Goal: Task Accomplishment & Management: Use online tool/utility

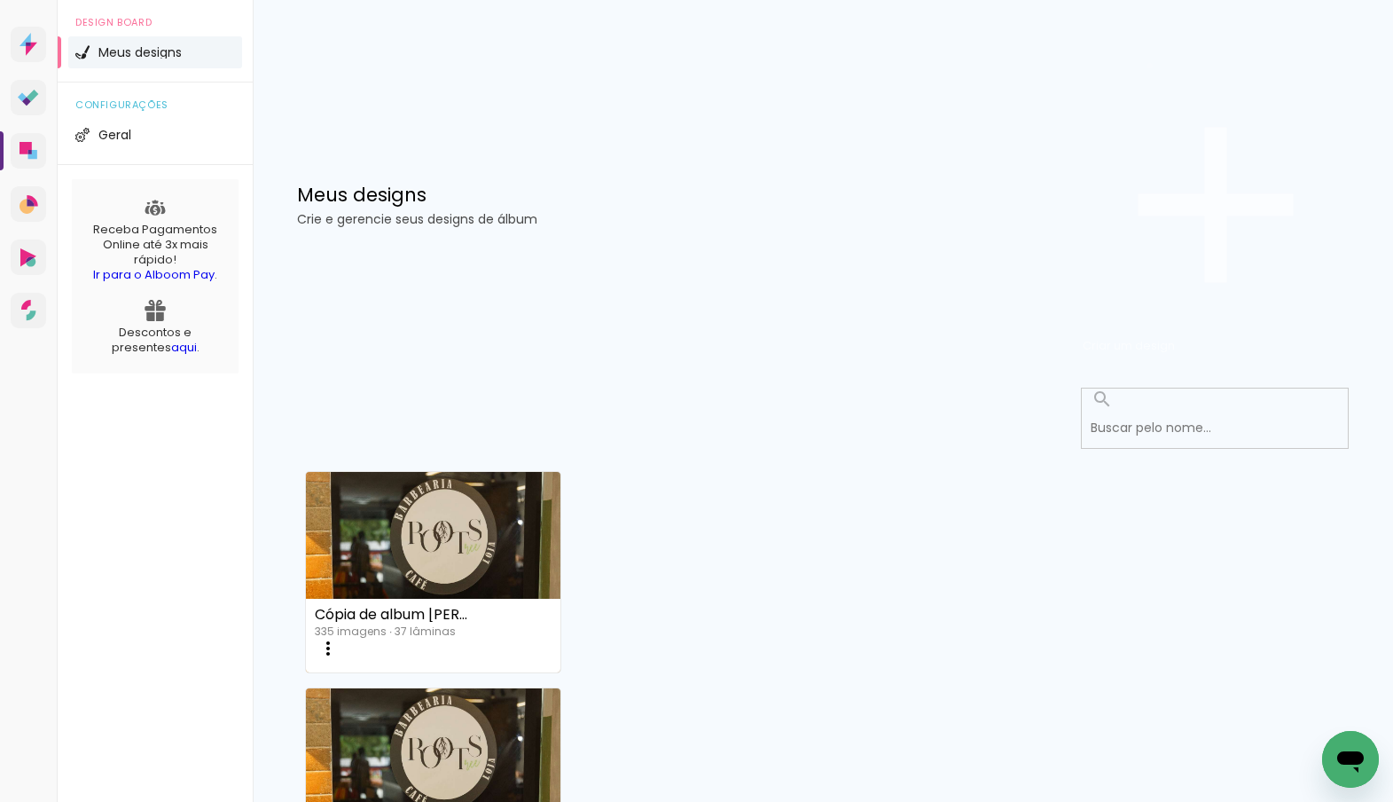
click at [1175, 337] on span "Criar um design" at bounding box center [1129, 345] width 92 height 17
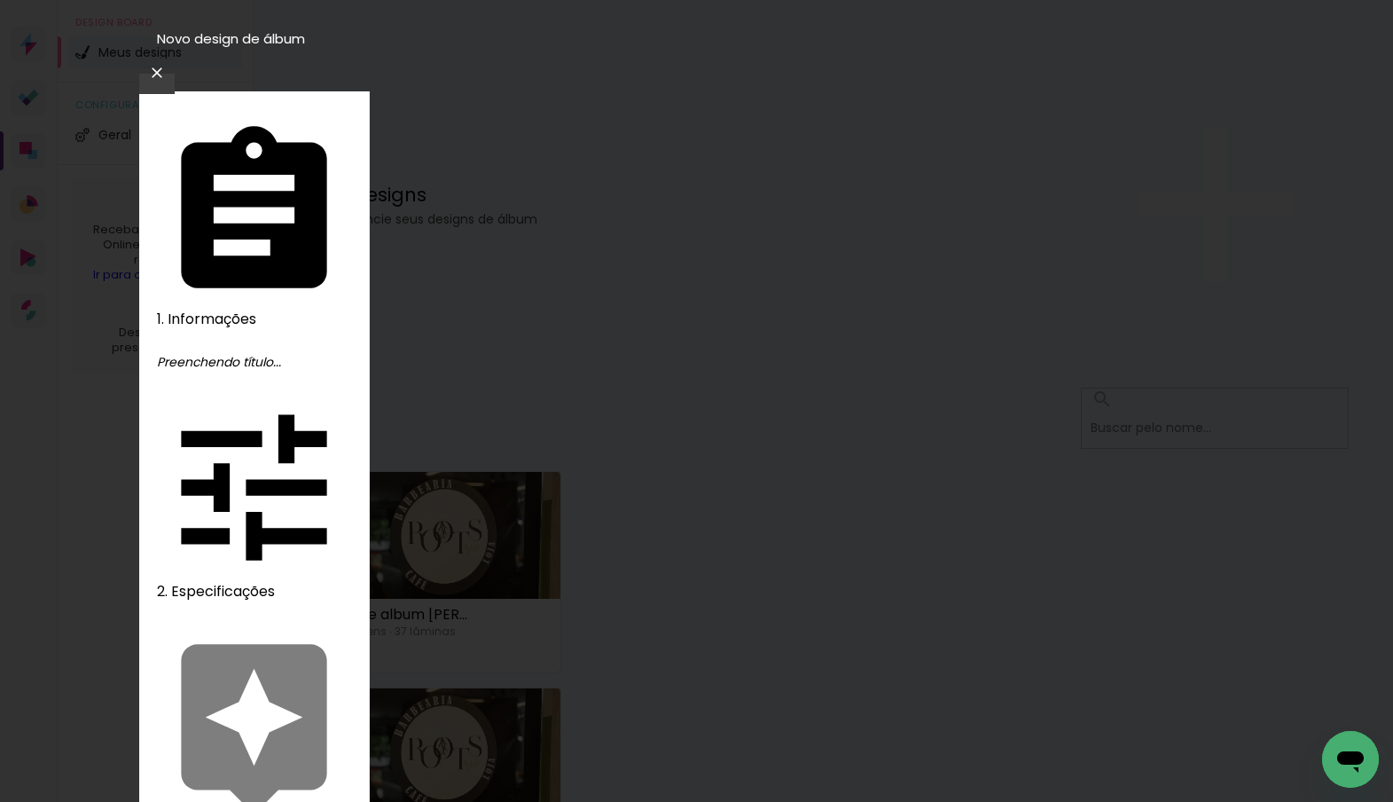
type input "album [PERSON_NAME] e [PERSON_NAME]"
type paper-input "album [PERSON_NAME] e [PERSON_NAME]"
click at [0, 0] on slot "Avançar" at bounding box center [0, 0] width 0 height 0
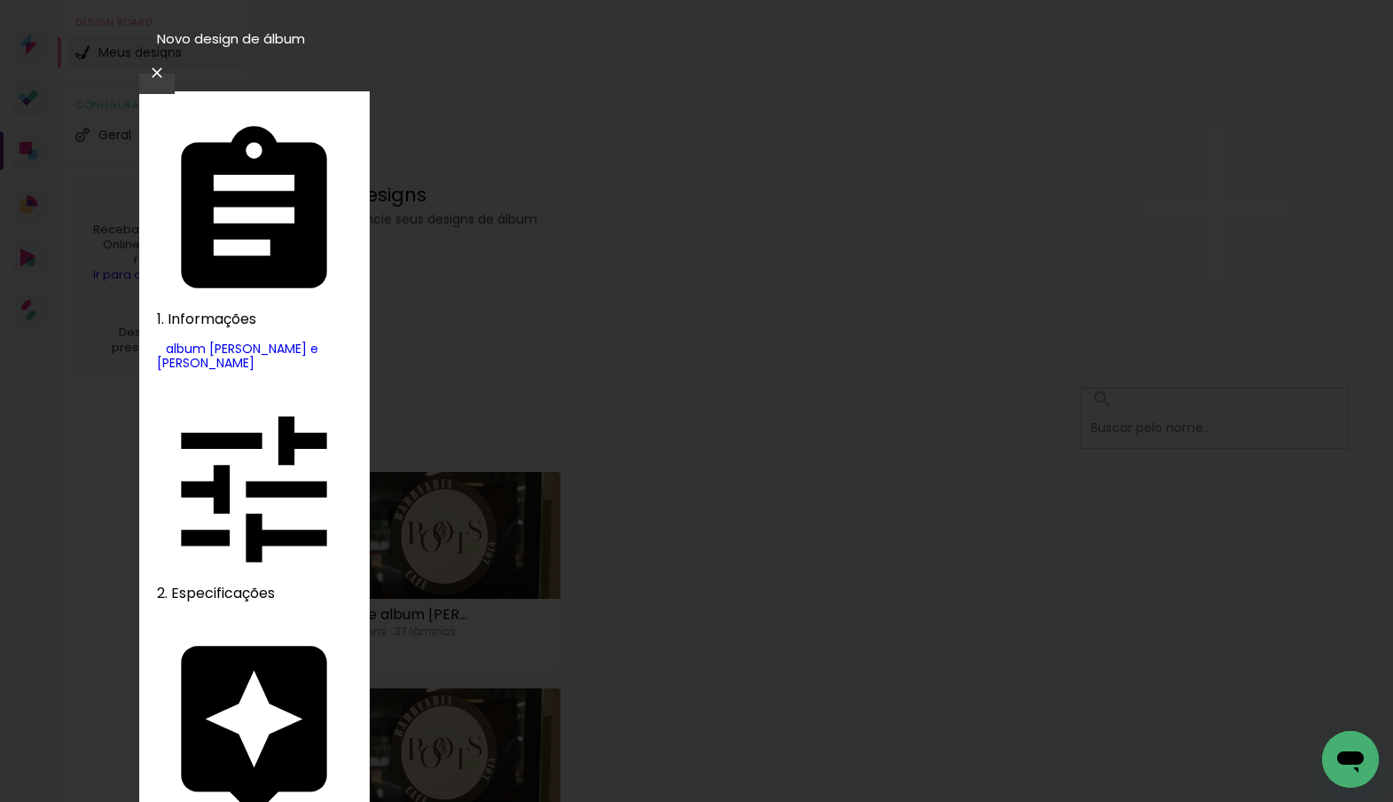
scroll to position [1149, 0]
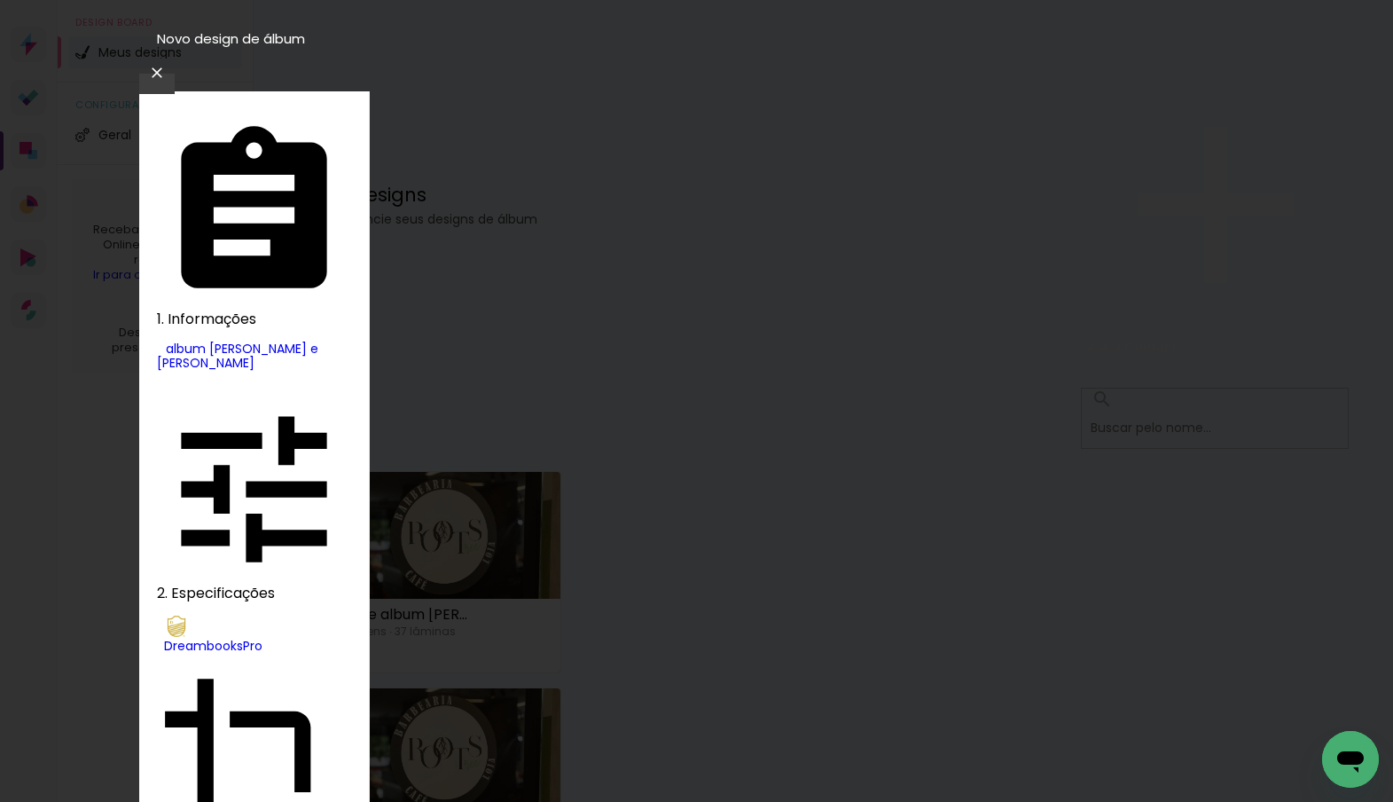
click at [726, 289] on paper-item "Álbum" at bounding box center [680, 285] width 90 height 26
type input "Álbum"
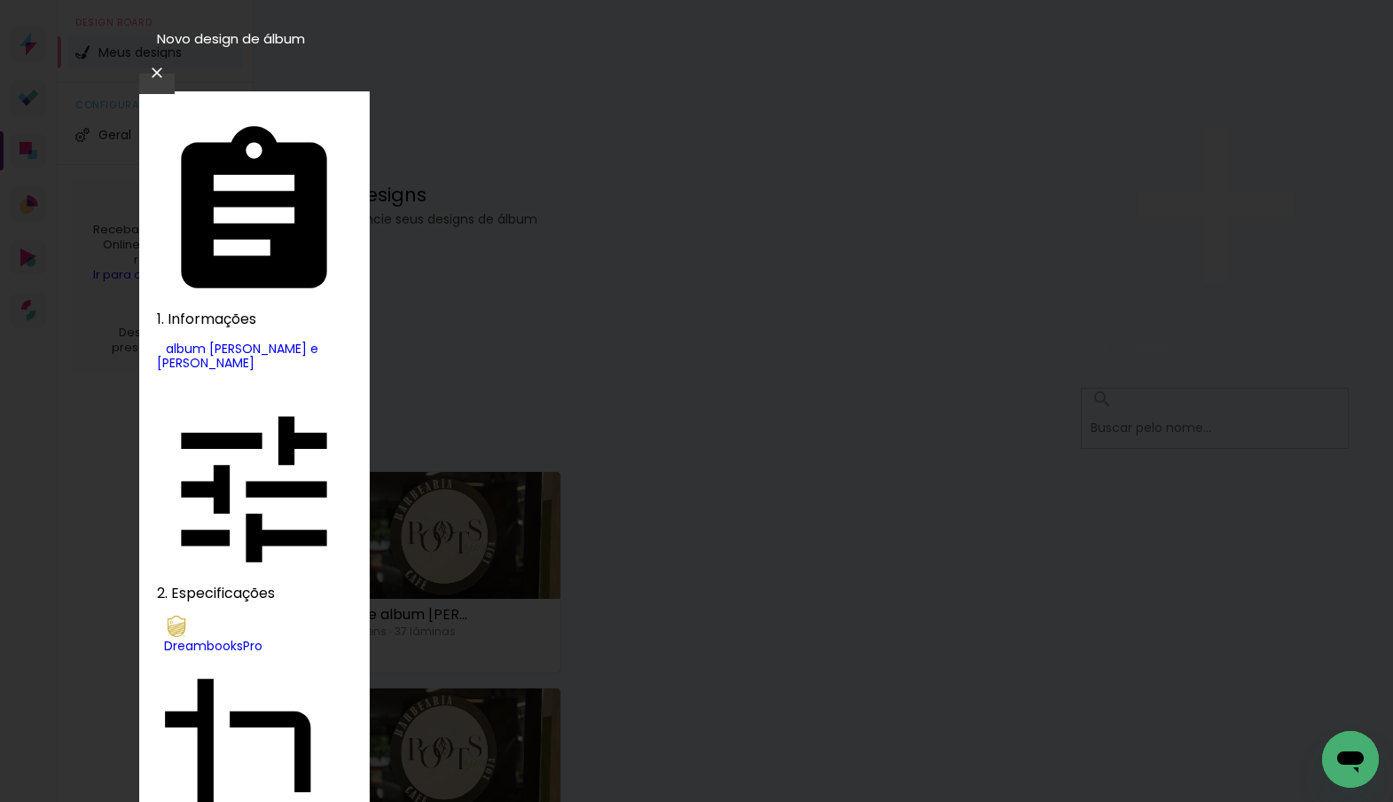
click at [0, 0] on slot "Avançar" at bounding box center [0, 0] width 0 height 0
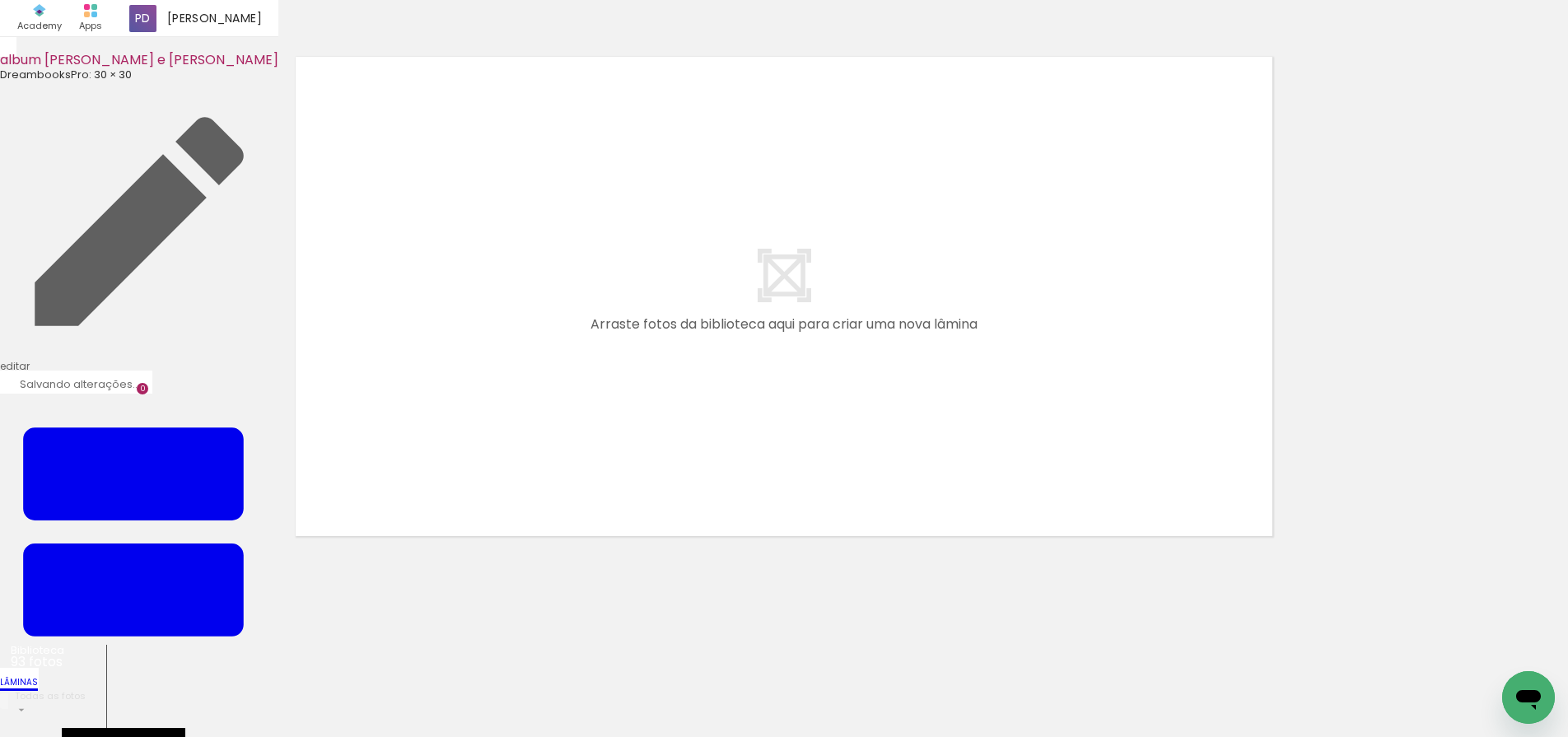
scroll to position [0, 7148]
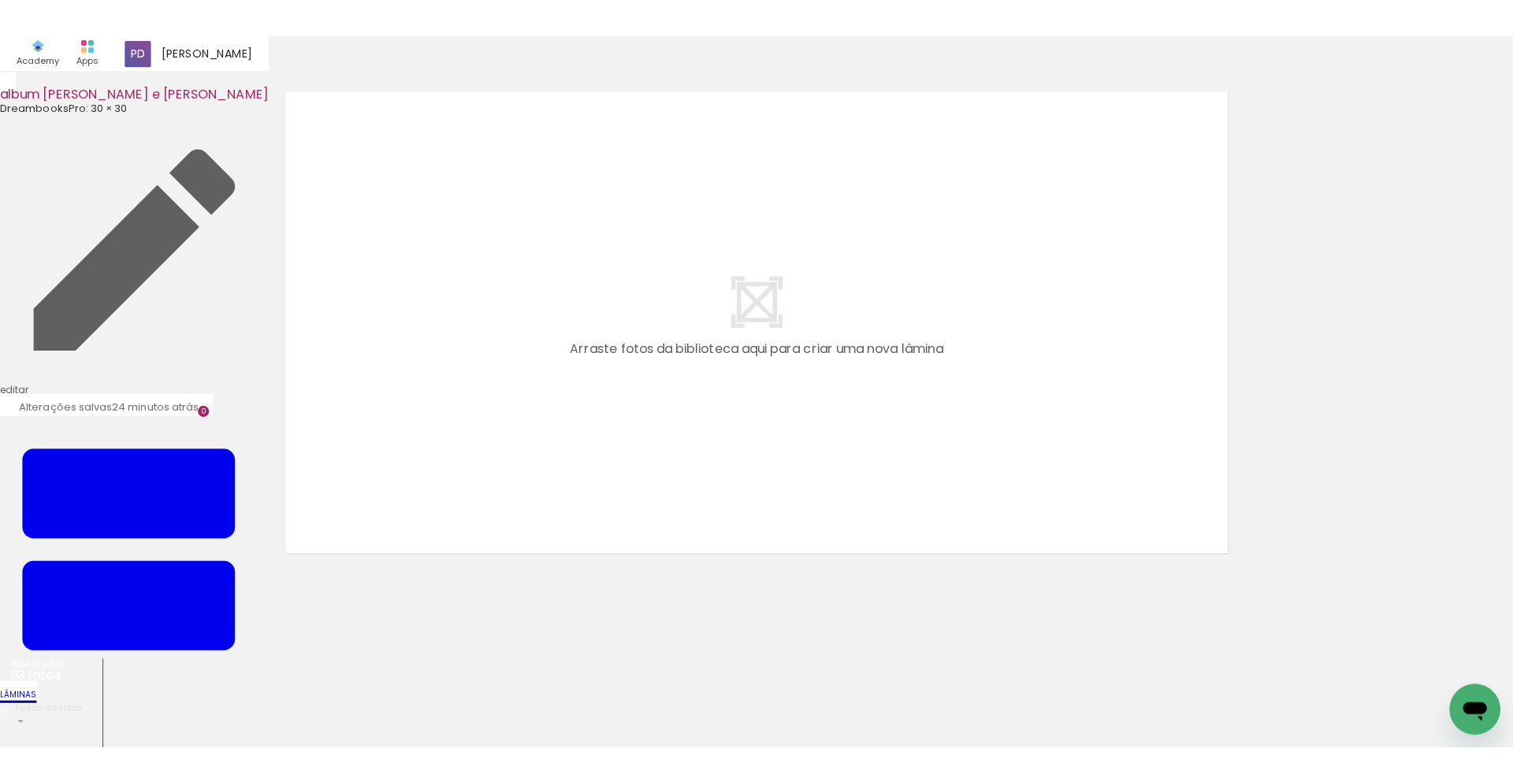
scroll to position [0, 0]
